Goal: Communication & Community: Answer question/provide support

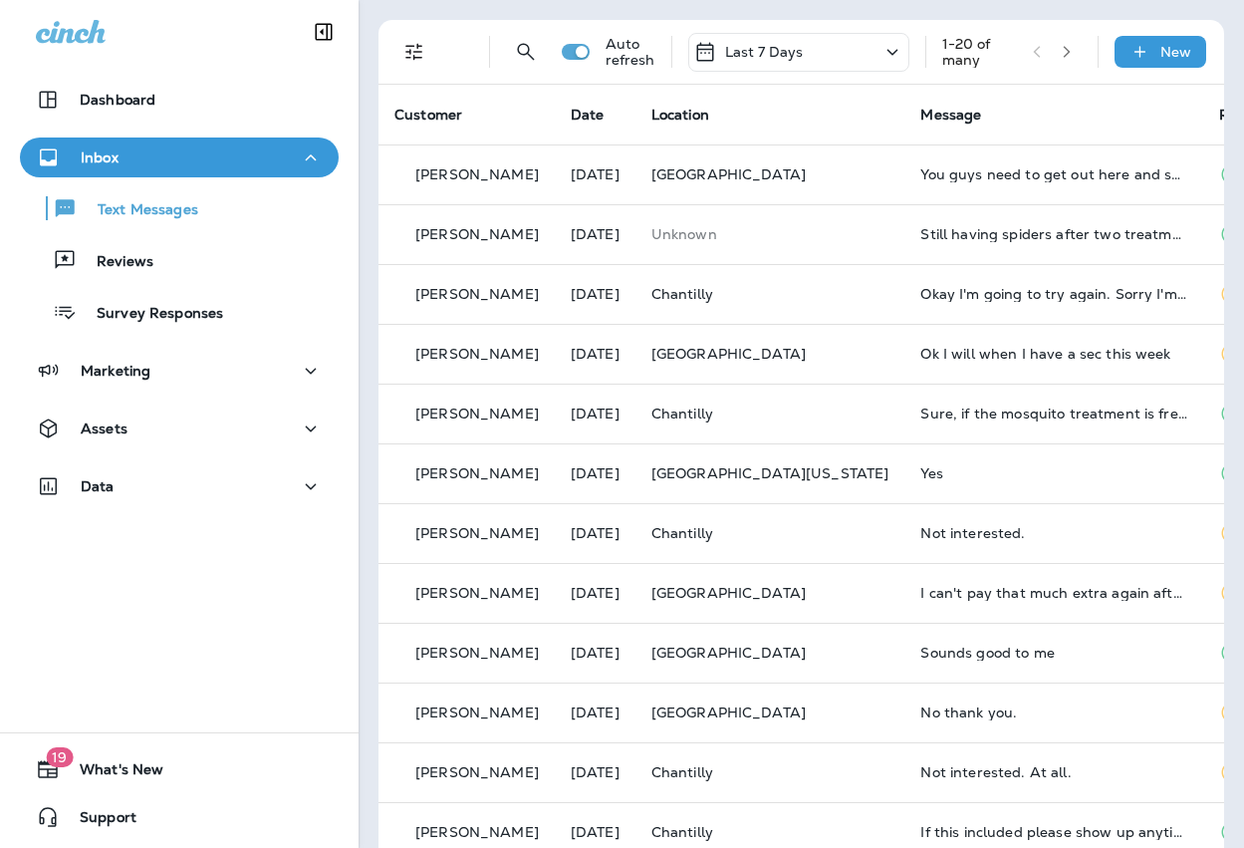
scroll to position [93, 0]
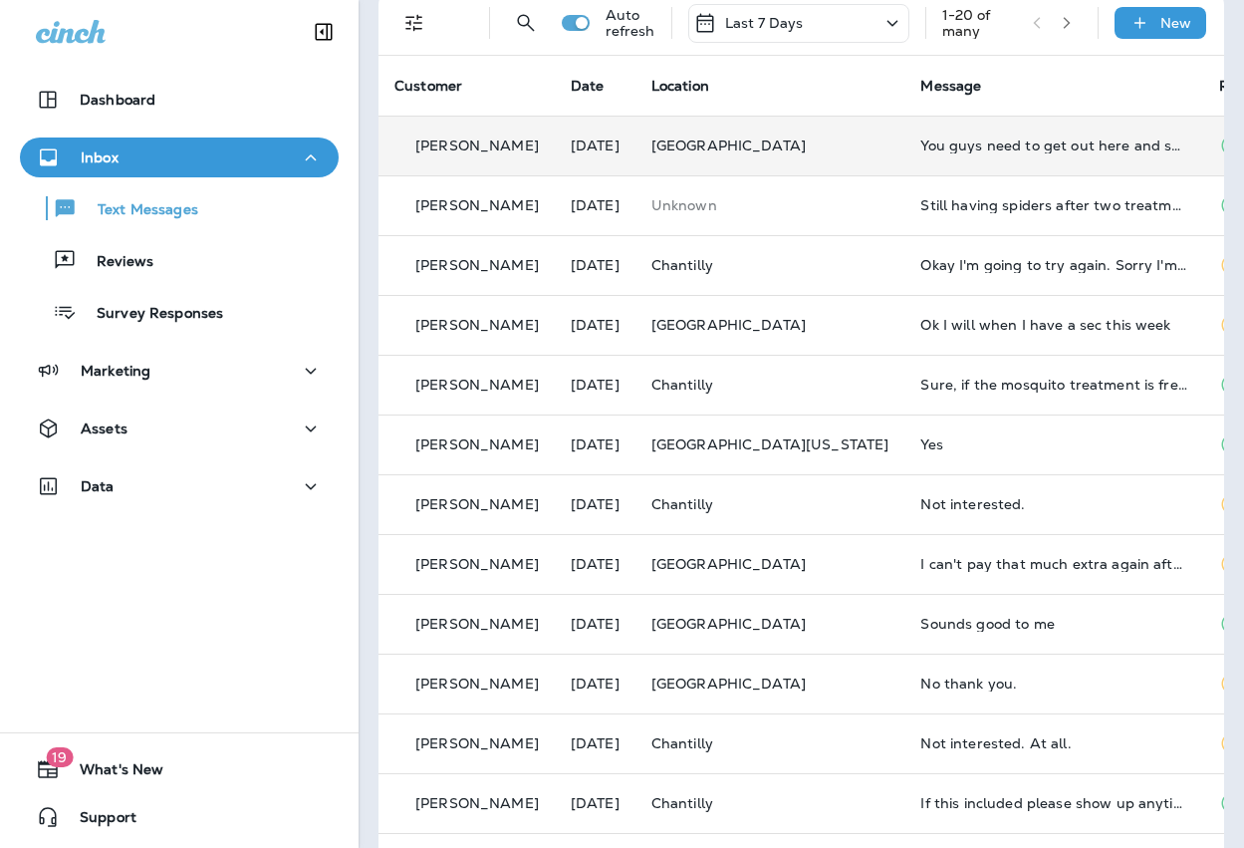
click at [960, 148] on div "You guys need to get out here and spray for ants. It's an ongoing problem and i…" at bounding box center [1053, 145] width 267 height 16
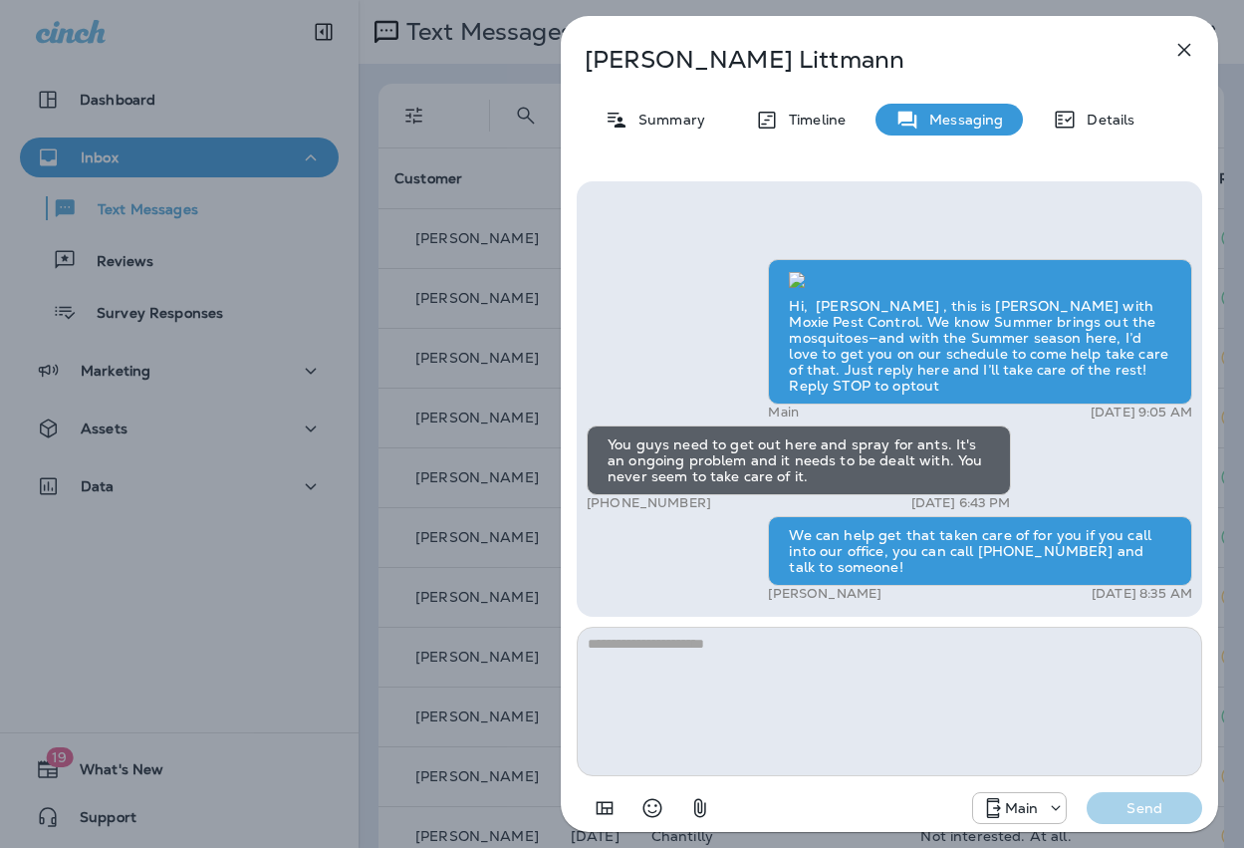
click at [556, 315] on div "[PERSON_NAME] Summary Timeline Messaging Details Hi, [PERSON_NAME] , this is [P…" at bounding box center [622, 424] width 1244 height 848
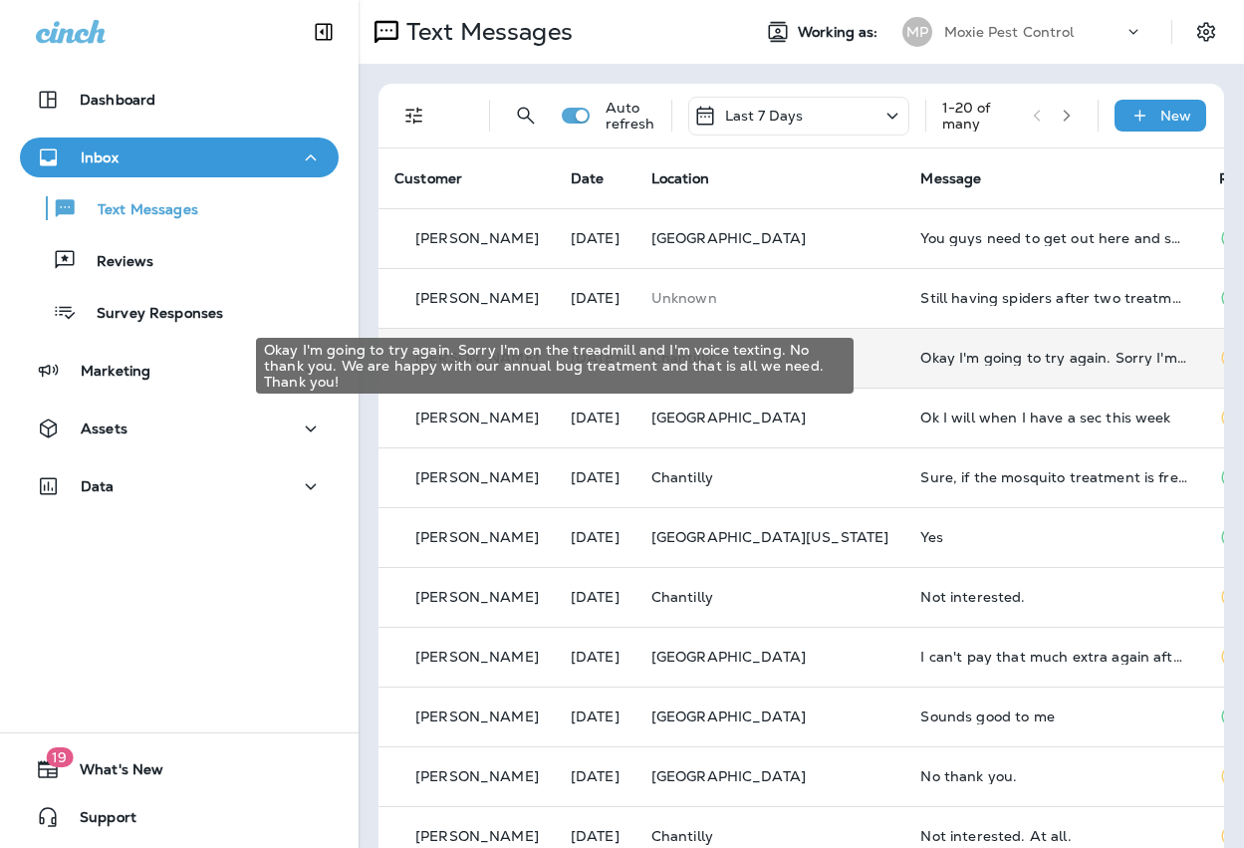
click at [946, 359] on div "Okay I'm going to try again. Sorry I'm on the treadmill and I'm voice texting. …" at bounding box center [1053, 358] width 267 height 16
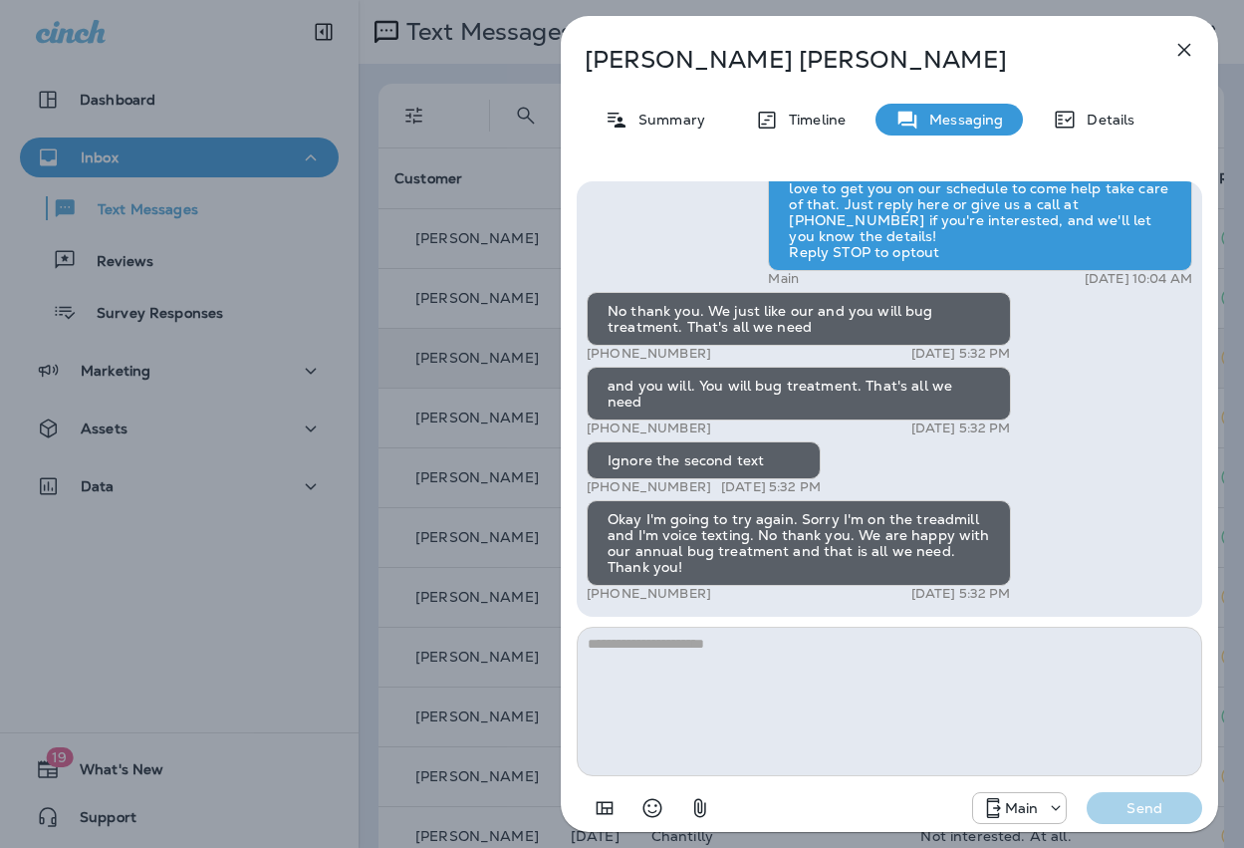
click at [502, 317] on div "[PERSON_NAME] Summary Timeline Messaging Details Hi [PERSON_NAME] , this is [PE…" at bounding box center [622, 424] width 1244 height 848
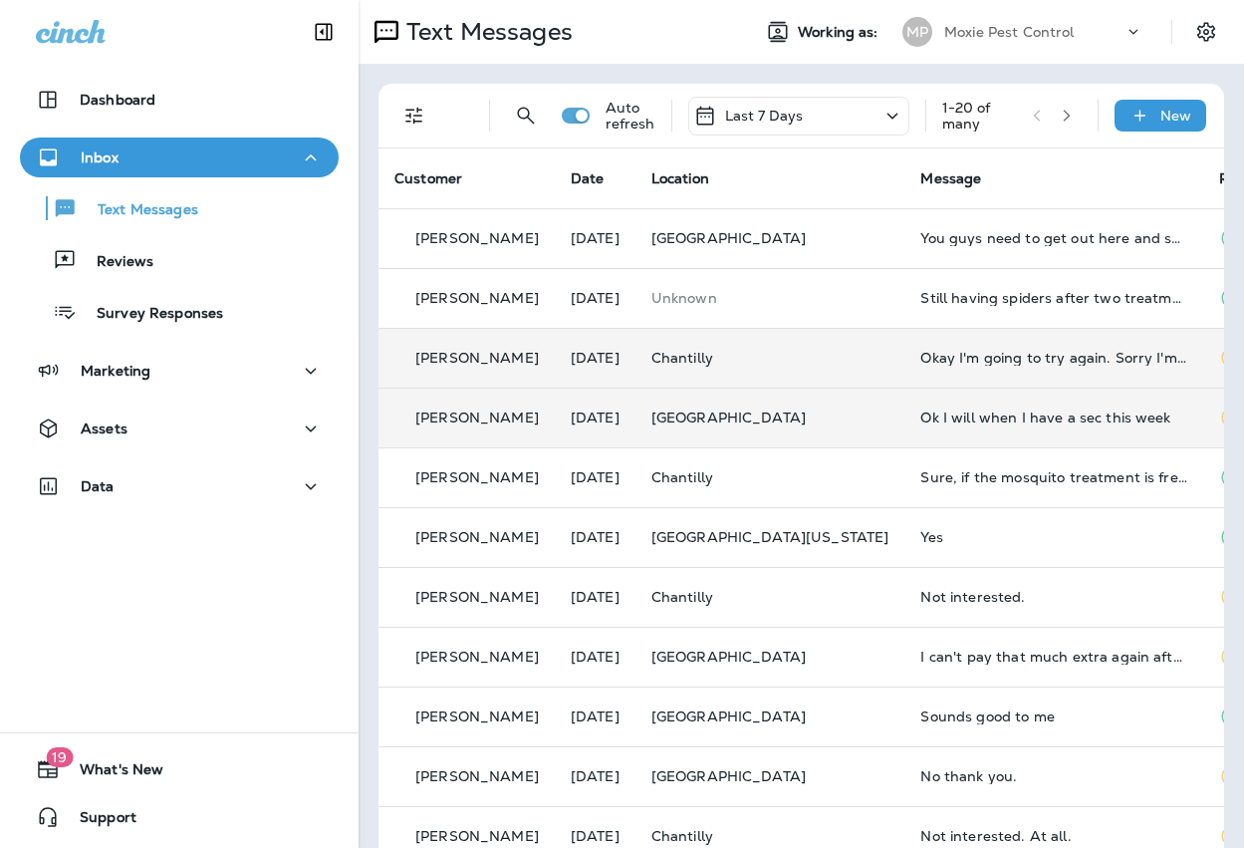
click at [813, 411] on p "[GEOGRAPHIC_DATA]" at bounding box center [770, 417] width 238 height 16
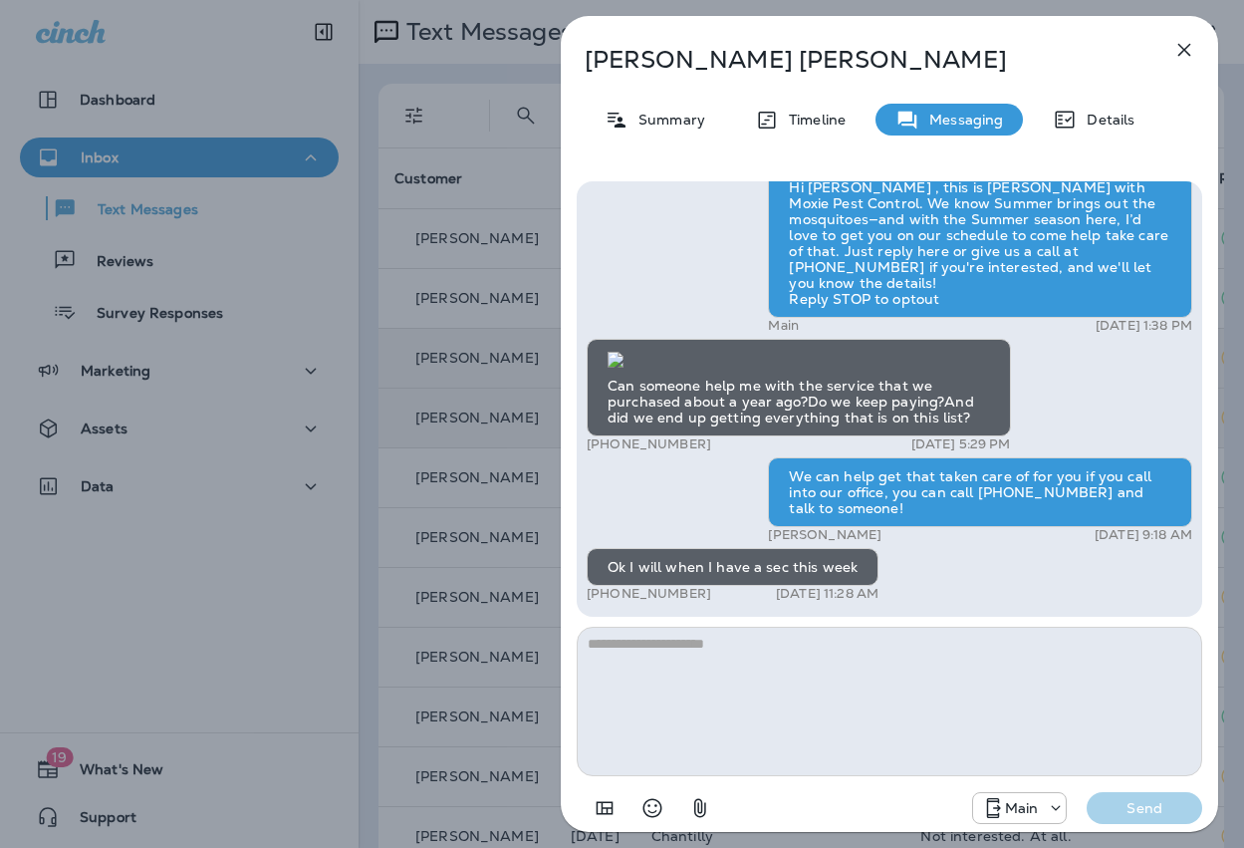
click at [501, 417] on div "[PERSON_NAME] Summary Timeline Messaging Details Hi [PERSON_NAME] , this is [PE…" at bounding box center [622, 424] width 1244 height 848
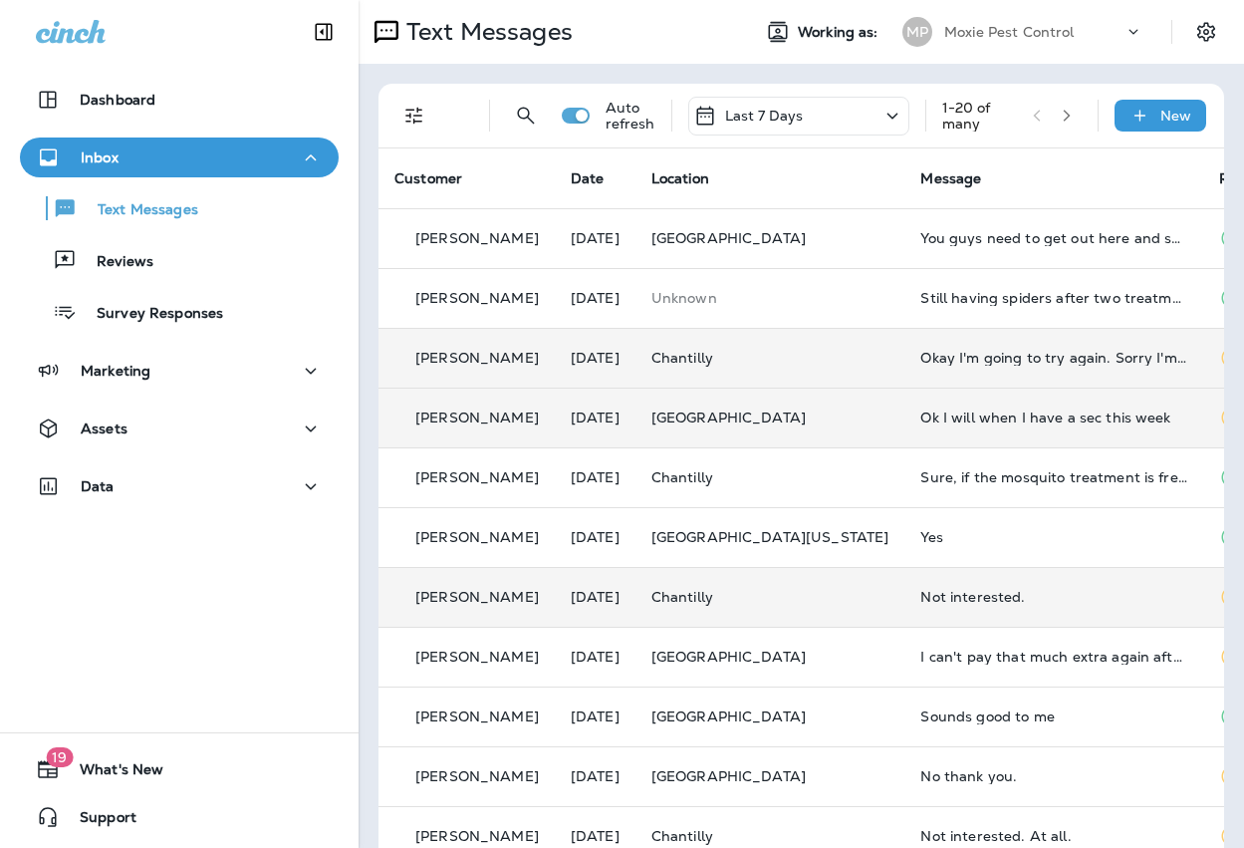
click at [951, 595] on div "Not interested." at bounding box center [1053, 597] width 267 height 16
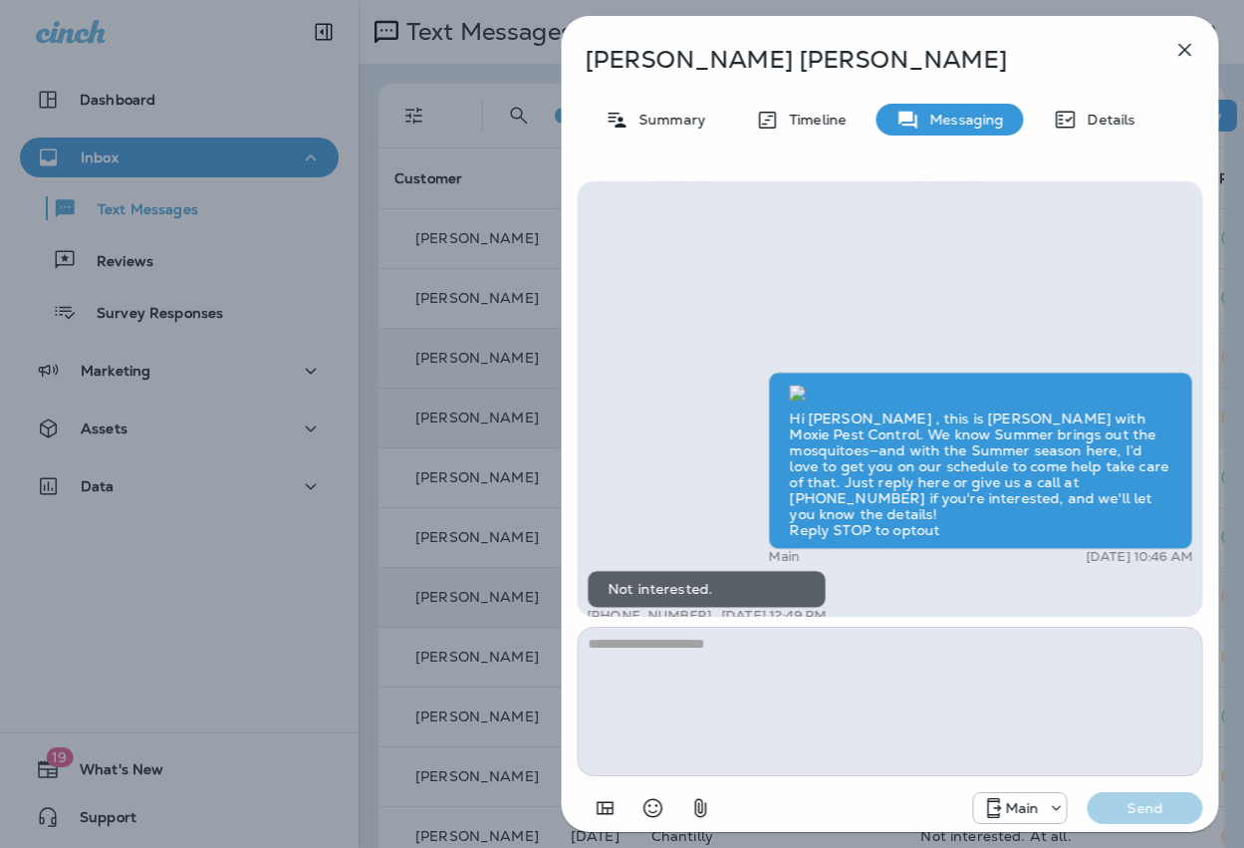
click at [472, 488] on div "[PERSON_NAME] Summary Timeline Messaging Details Hi [PERSON_NAME] , this is [PE…" at bounding box center [622, 424] width 1244 height 848
